Goal: Transaction & Acquisition: Purchase product/service

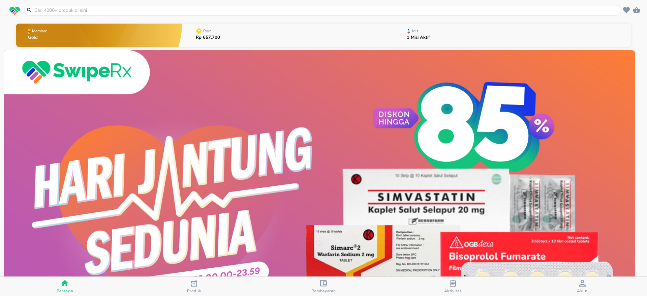
click at [76, 9] on input "text" at bounding box center [327, 10] width 586 height 7
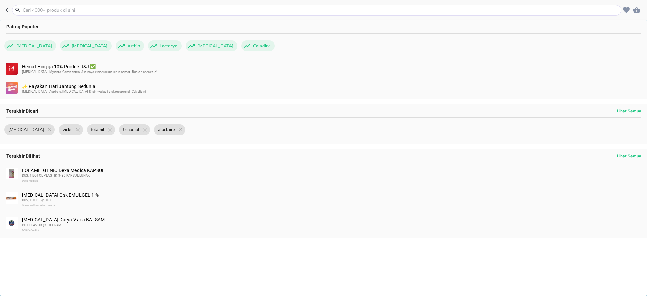
paste input "Ardium"
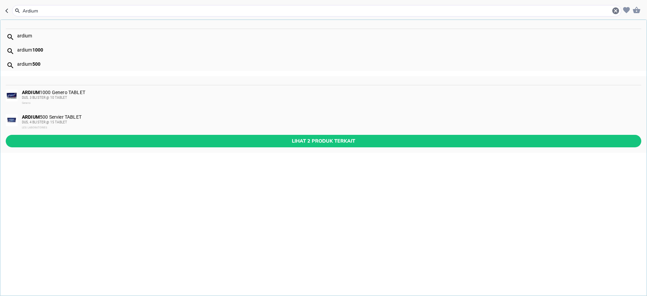
type input "Ardium"
click at [43, 127] on span "LES LABORATORIES" at bounding box center [35, 127] width 26 height 3
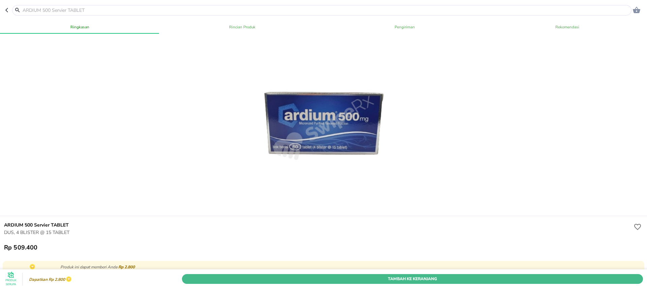
click at [397, 275] on span "Tambah Ke Keranjang" at bounding box center [412, 278] width 451 height 7
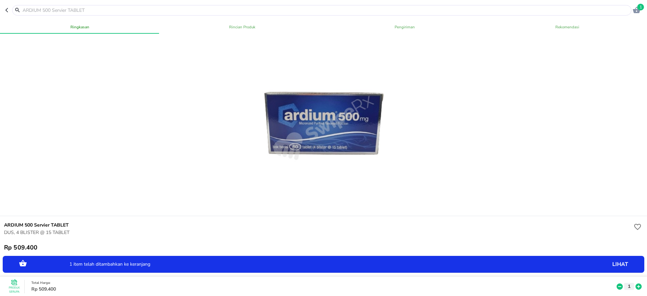
click at [636, 283] on icon at bounding box center [639, 286] width 6 height 6
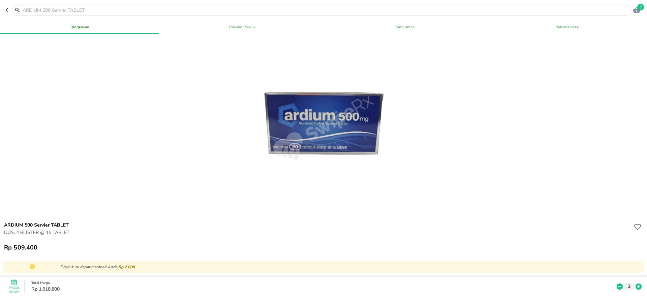
click at [59, 10] on input "text" at bounding box center [326, 10] width 608 height 7
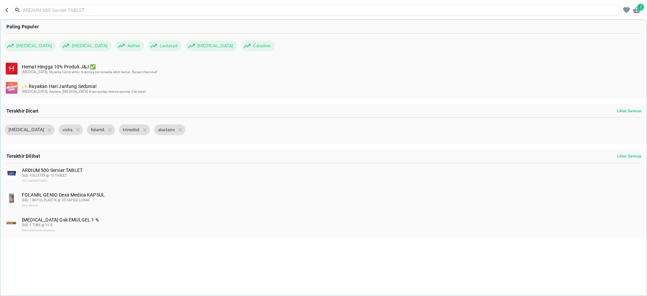
paste input "Ardium"
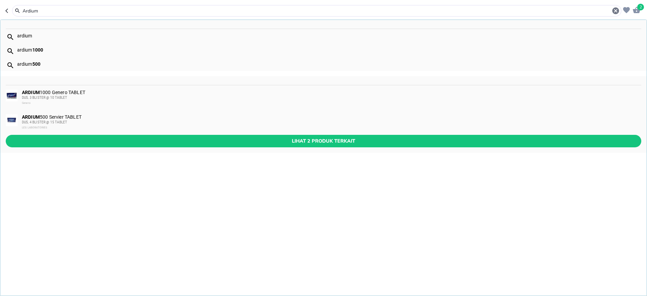
type input "Ardium"
click at [53, 98] on span "DUS, 3 BLISTER @ 10 TABLET" at bounding box center [44, 98] width 45 height 4
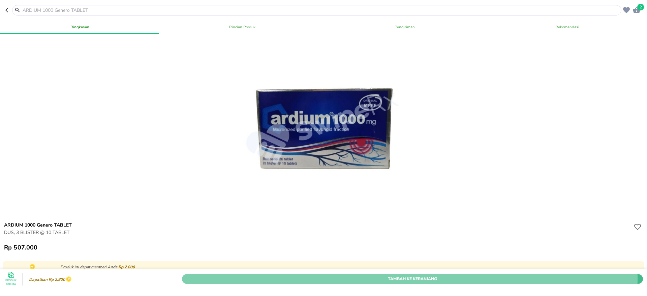
click at [406, 275] on span "Tambah Ke Keranjang" at bounding box center [412, 278] width 451 height 7
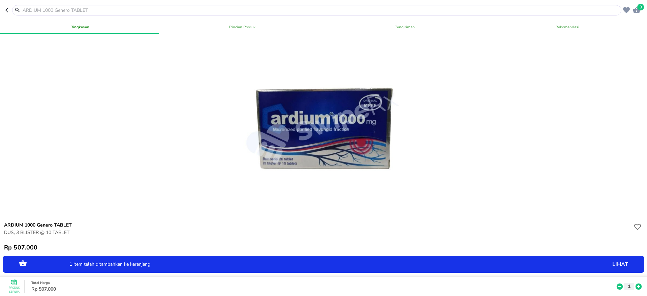
click at [634, 283] on icon at bounding box center [638, 286] width 9 height 7
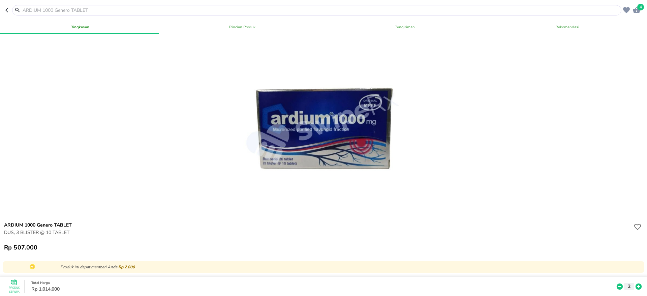
click at [125, 5] on div at bounding box center [316, 10] width 609 height 10
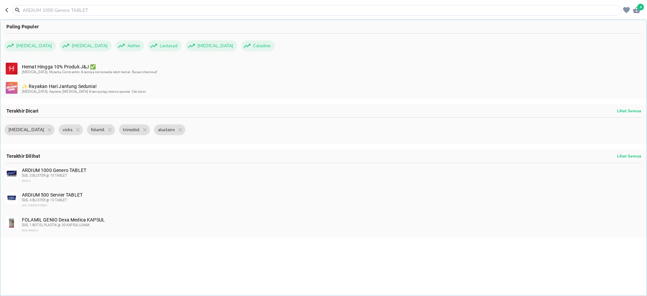
click at [125, 7] on input "text" at bounding box center [321, 10] width 598 height 7
paste input "Strocain"
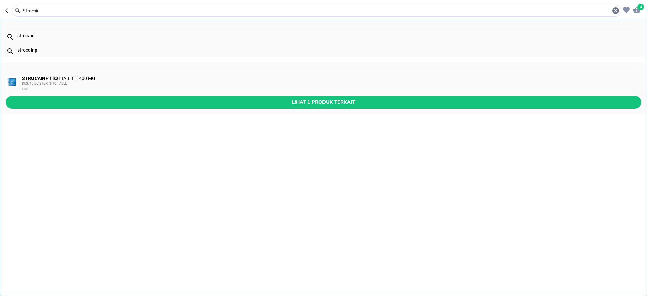
type input "Strocain"
click at [67, 80] on div "STROCAIN P Eisai TABLET 400 MG DUS, 10 BLISTER @ 10 TABLET Eisai" at bounding box center [331, 84] width 619 height 16
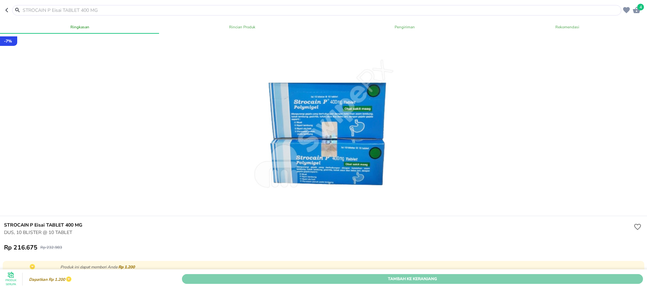
click at [437, 275] on span "Tambah Ke Keranjang" at bounding box center [412, 278] width 451 height 7
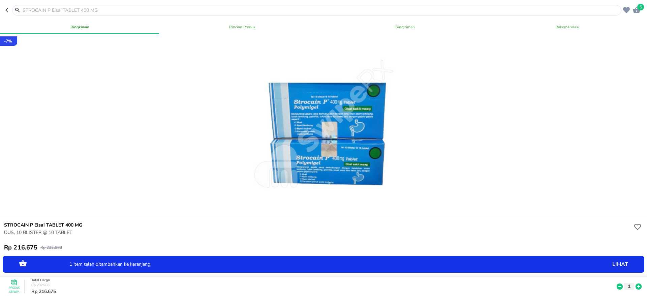
click at [637, 10] on icon "button" at bounding box center [636, 10] width 7 height 6
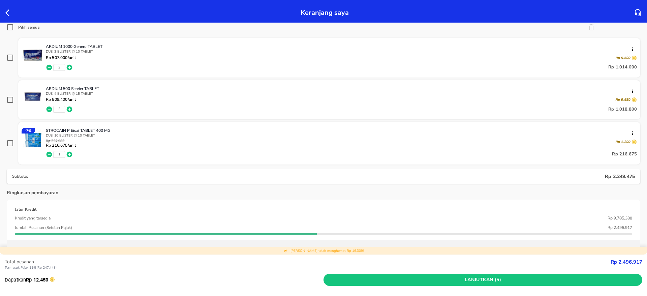
scroll to position [90, 0]
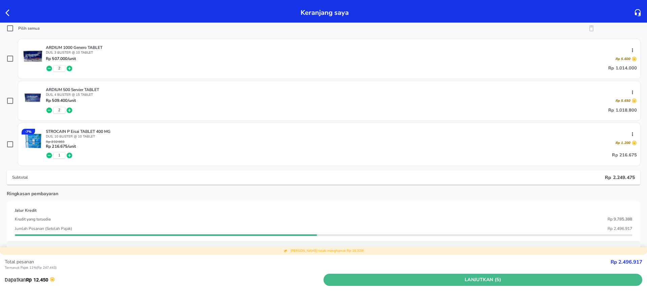
click at [464, 277] on span "Lanjutkan (5)" at bounding box center [482, 280] width 313 height 8
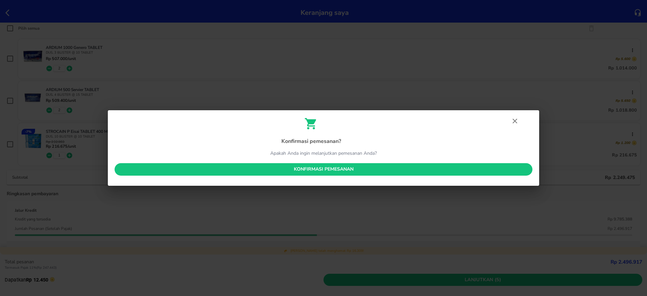
click at [328, 171] on span "Konfirmasi pemesanan" at bounding box center [323, 169] width 407 height 8
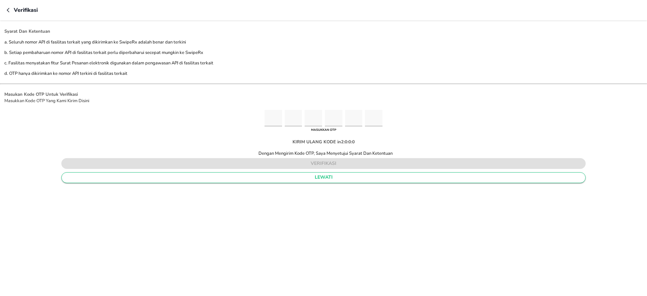
click at [311, 180] on span "lewati" at bounding box center [323, 177] width 513 height 8
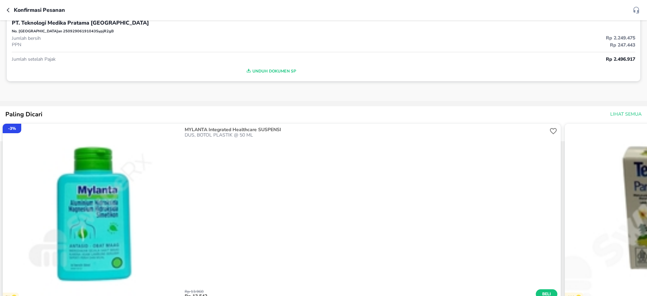
scroll to position [152, 0]
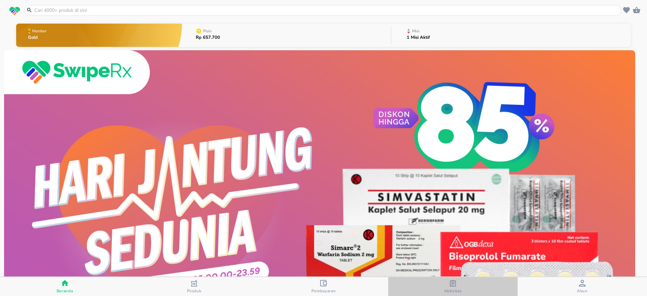
click at [453, 289] on span "Aktivitas" at bounding box center [453, 290] width 18 height 5
